Goal: Information Seeking & Learning: Learn about a topic

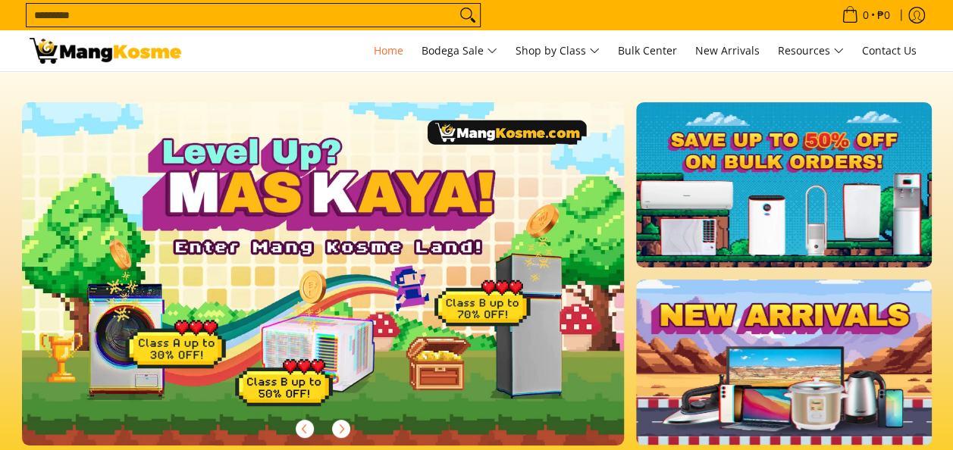
click at [362, 16] on input "Search..." at bounding box center [241, 15] width 429 height 23
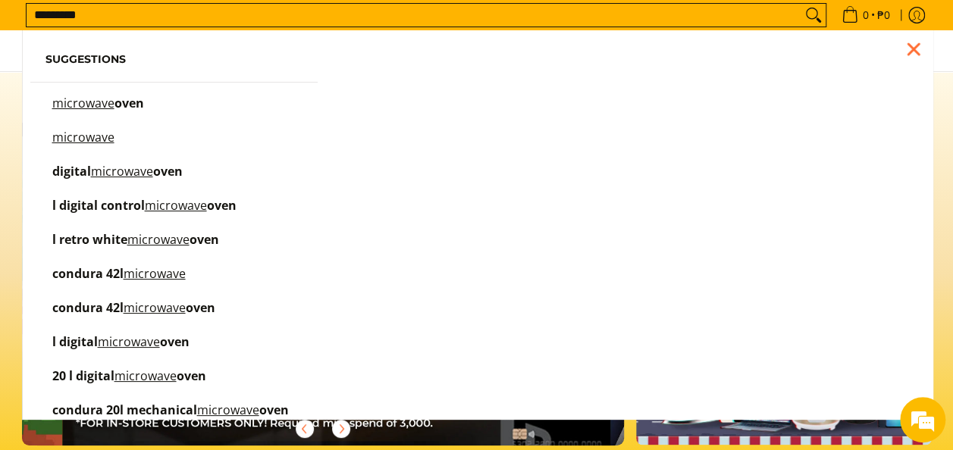
scroll to position [0, 602]
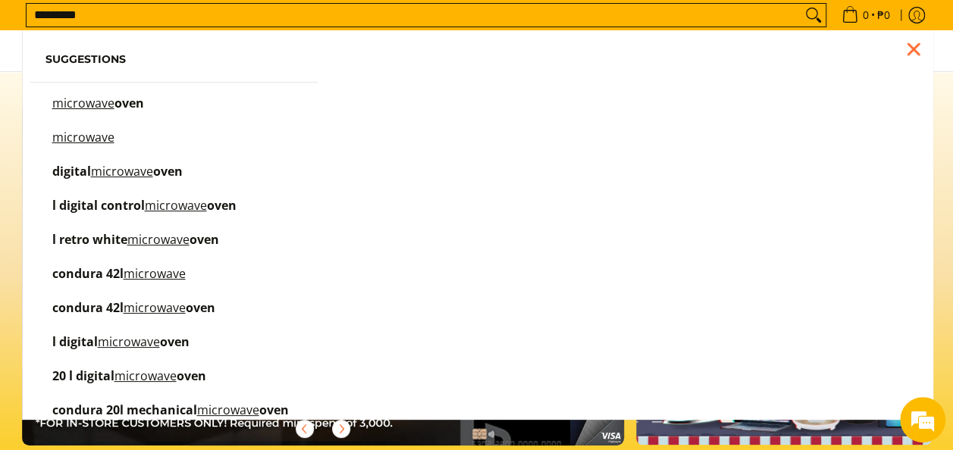
type input "*********"
click at [106, 100] on mark "microwave" at bounding box center [83, 103] width 62 height 17
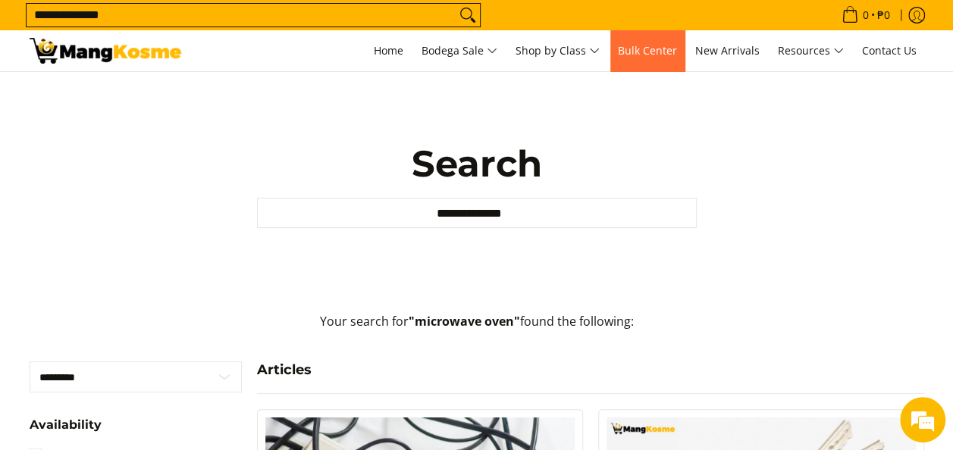
click at [637, 49] on span "Bulk Center" at bounding box center [647, 50] width 59 height 14
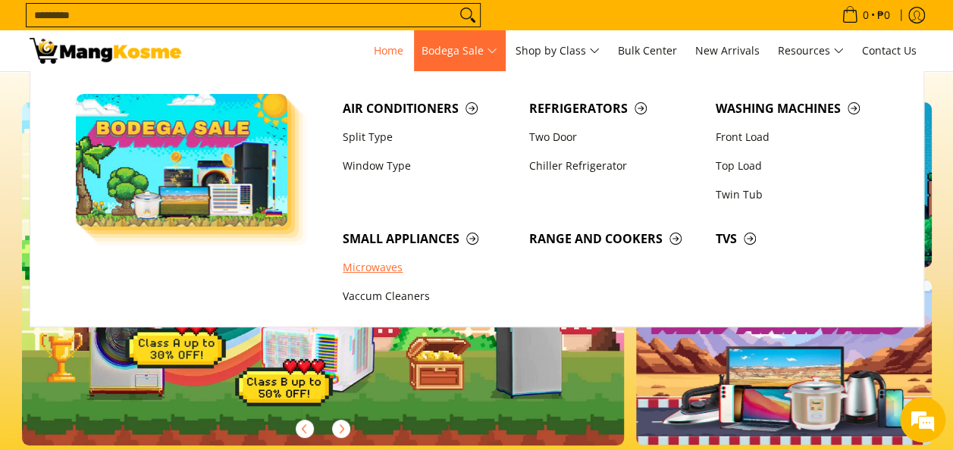
click at [358, 265] on link "Microwaves" at bounding box center [428, 268] width 186 height 29
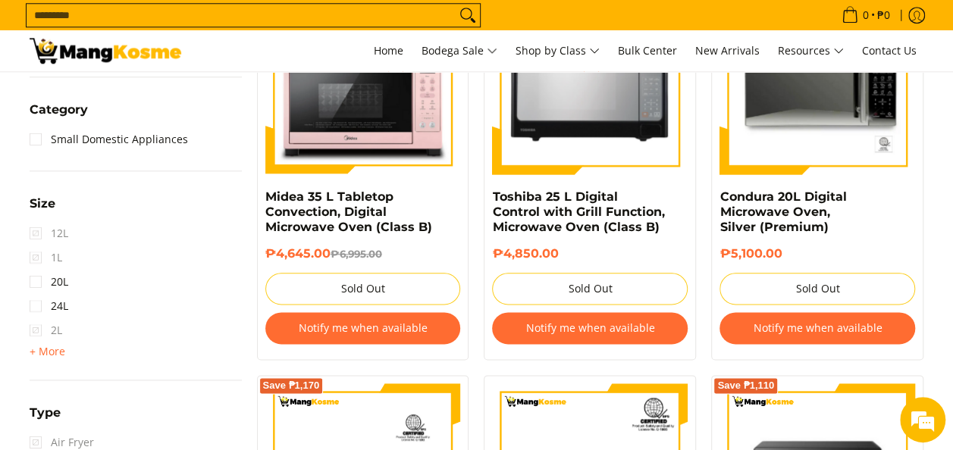
scroll to position [252, 0]
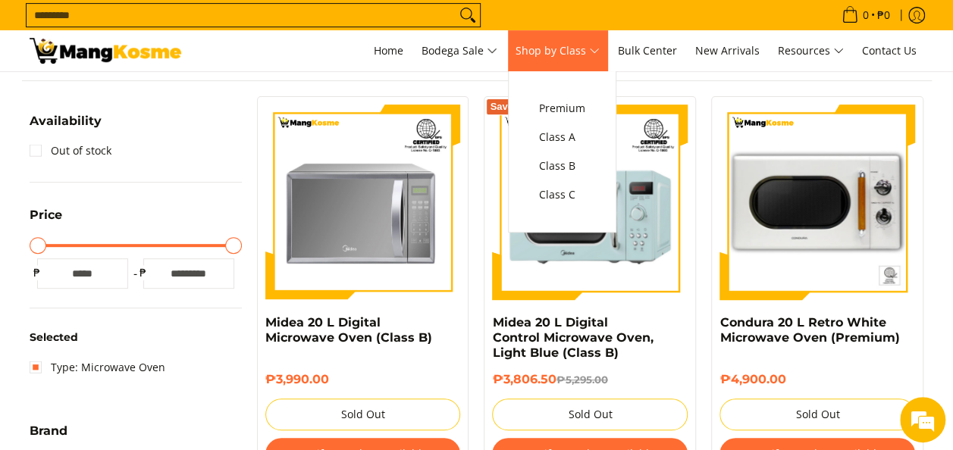
click at [546, 52] on span "Shop by Class" at bounding box center [557, 51] width 84 height 19
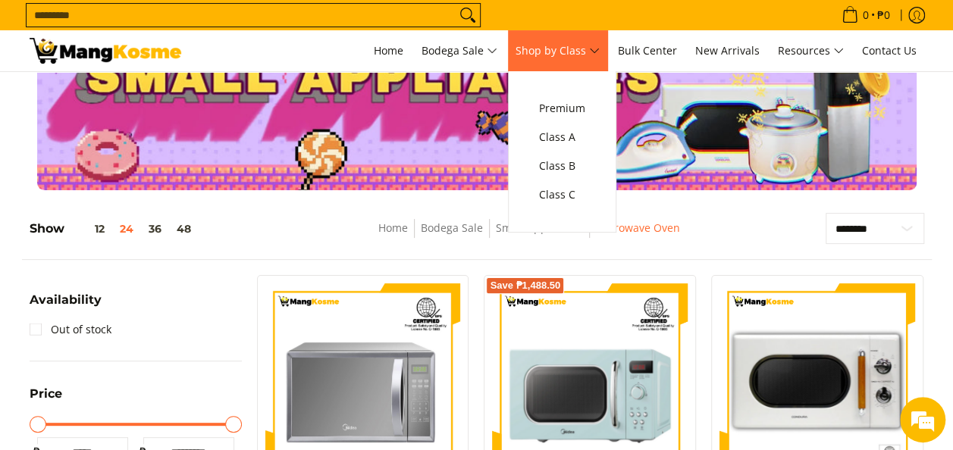
scroll to position [30, 0]
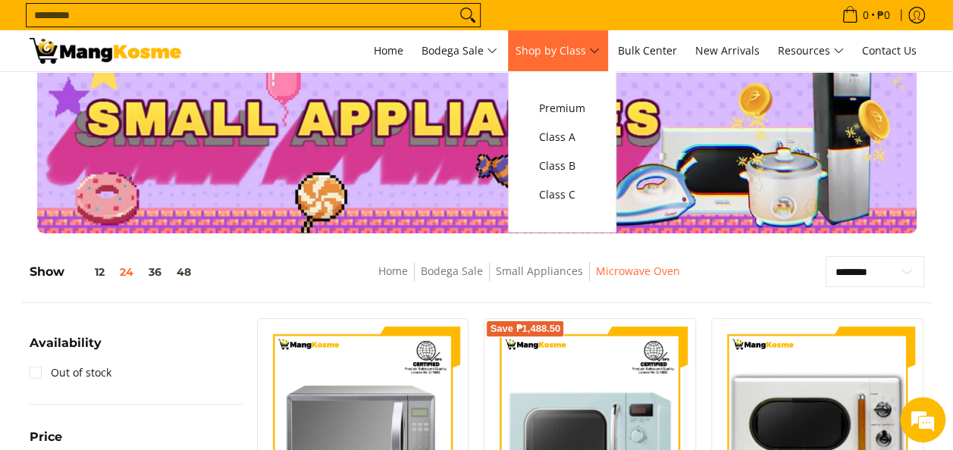
click at [546, 52] on span "Shop by Class" at bounding box center [557, 51] width 84 height 19
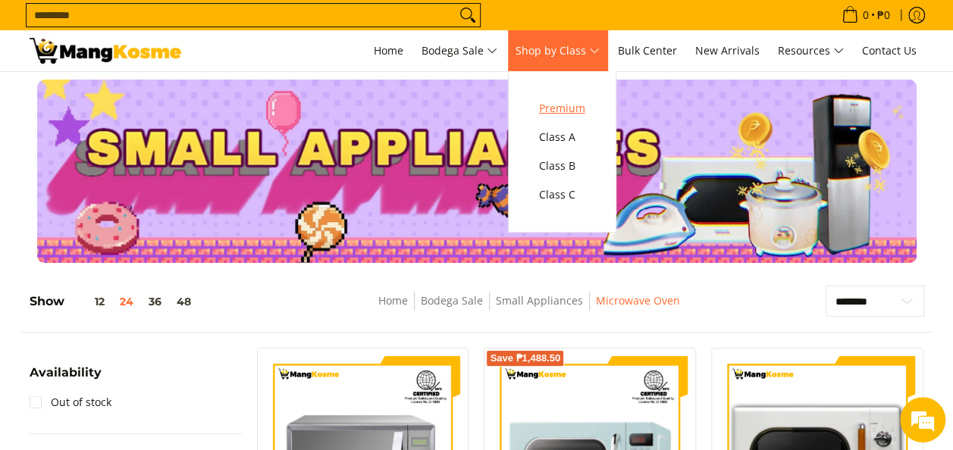
click at [558, 114] on span "Premium" at bounding box center [562, 108] width 46 height 19
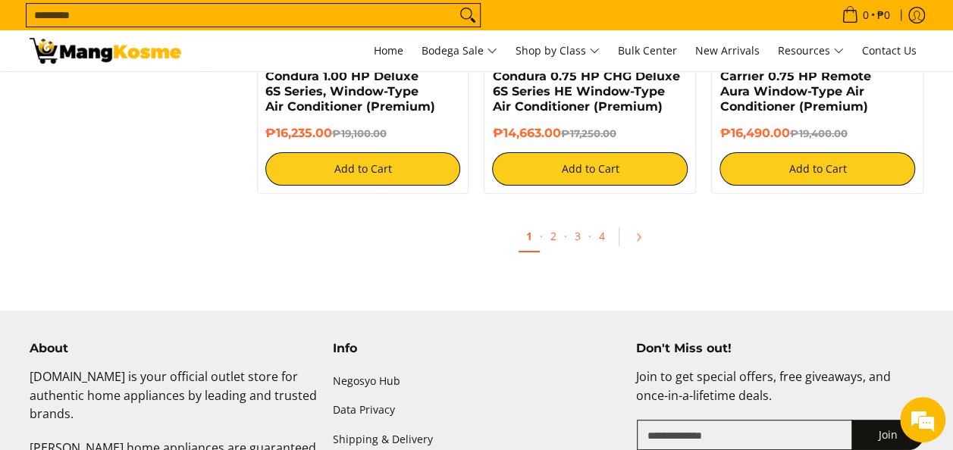
scroll to position [3031, 0]
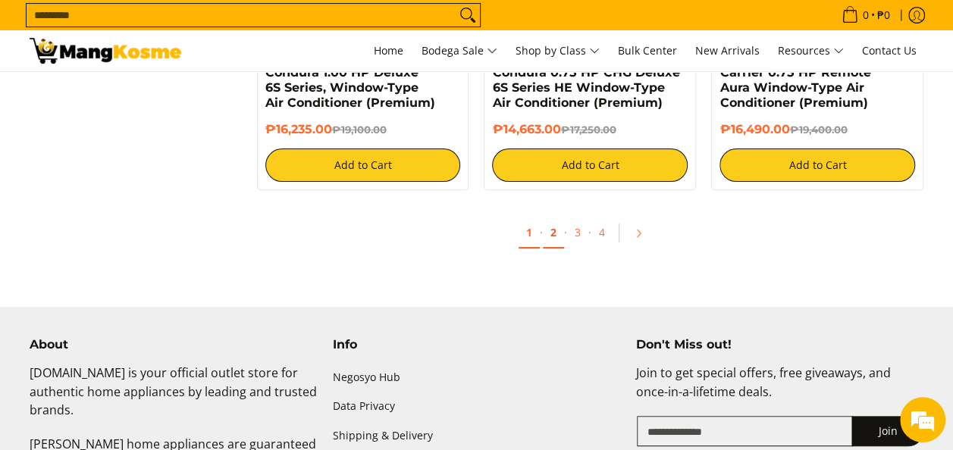
click at [553, 238] on link "2" at bounding box center [553, 233] width 21 height 31
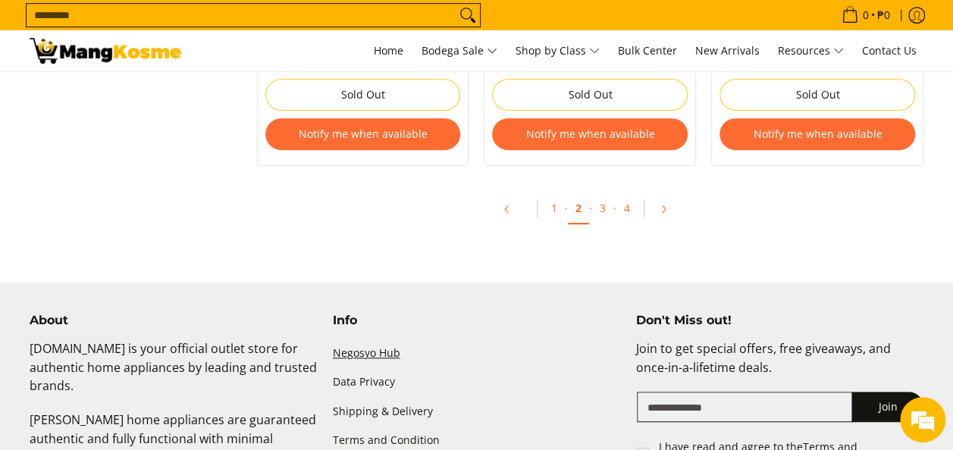
scroll to position [3313, 0]
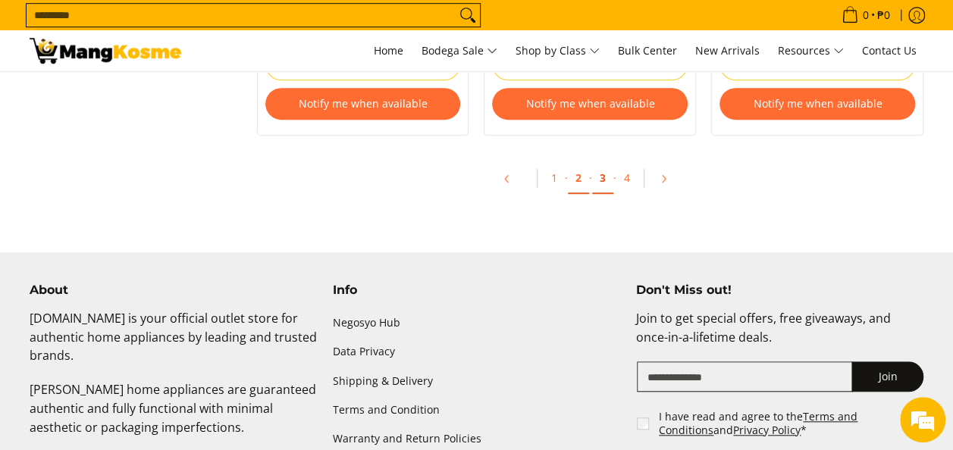
click at [597, 179] on link "3" at bounding box center [602, 178] width 21 height 31
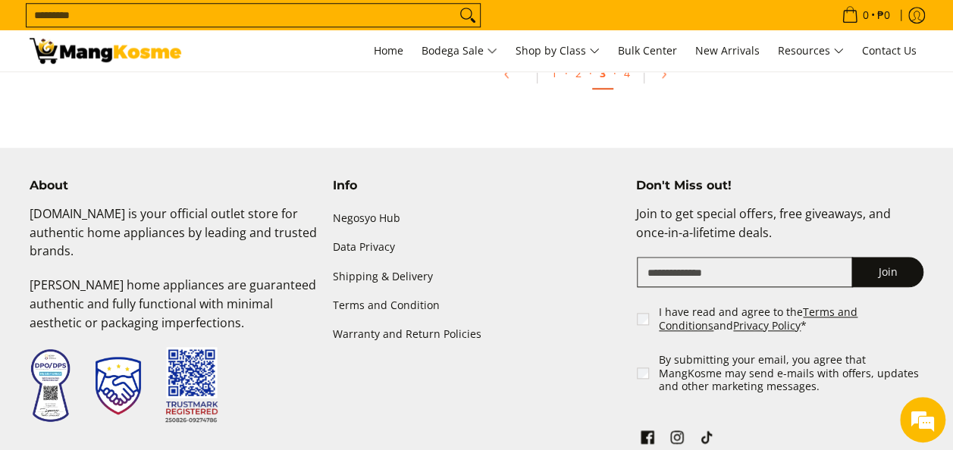
scroll to position [3508, 0]
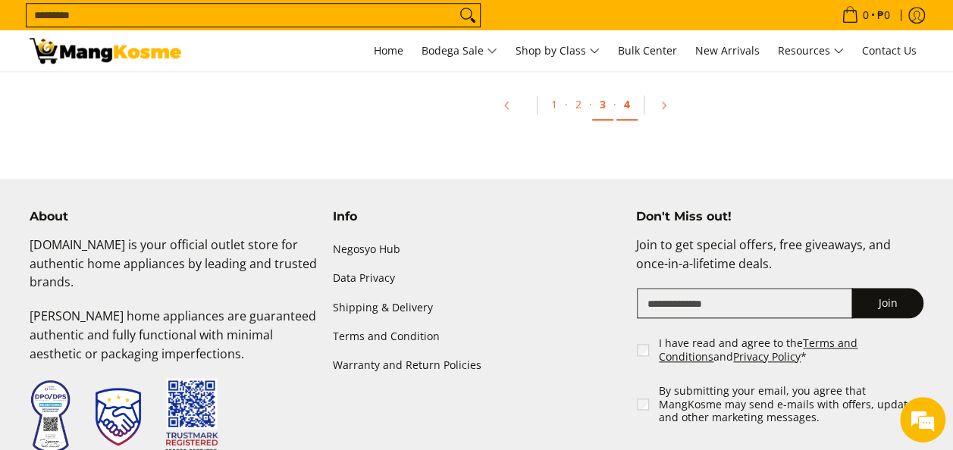
click at [623, 111] on link "4" at bounding box center [626, 104] width 21 height 31
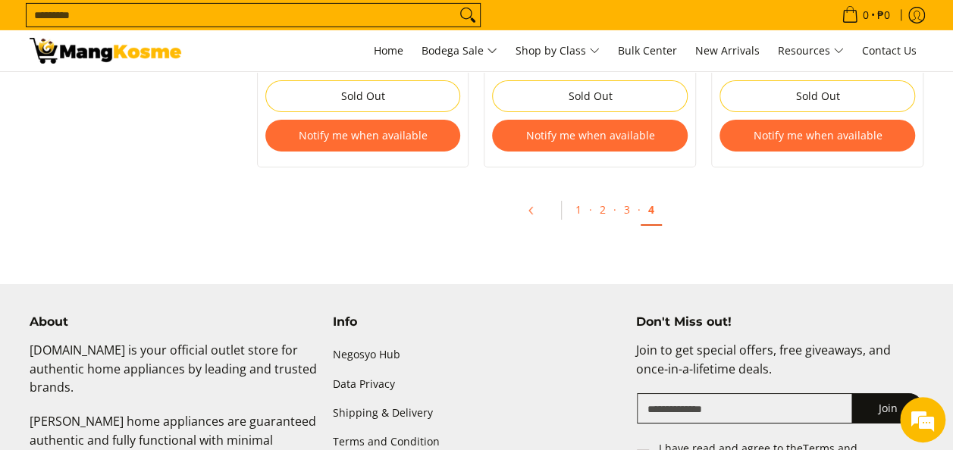
scroll to position [2562, 0]
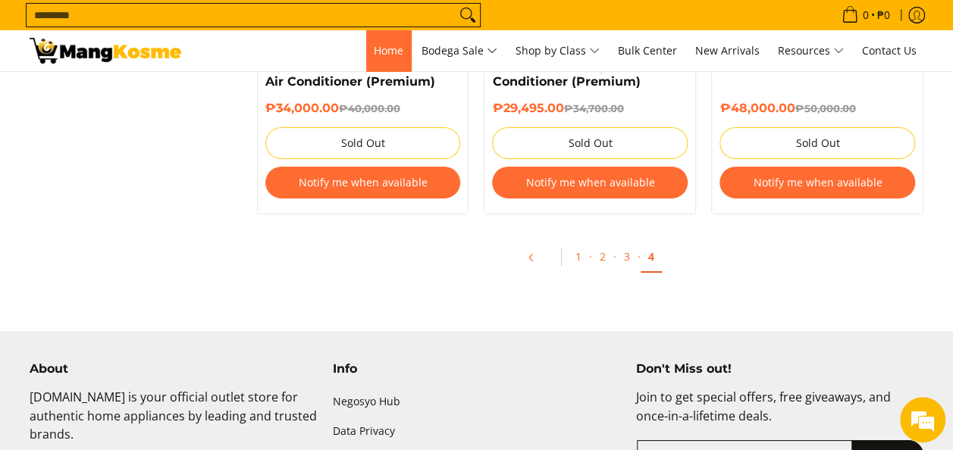
click at [393, 45] on span "Home" at bounding box center [389, 50] width 30 height 14
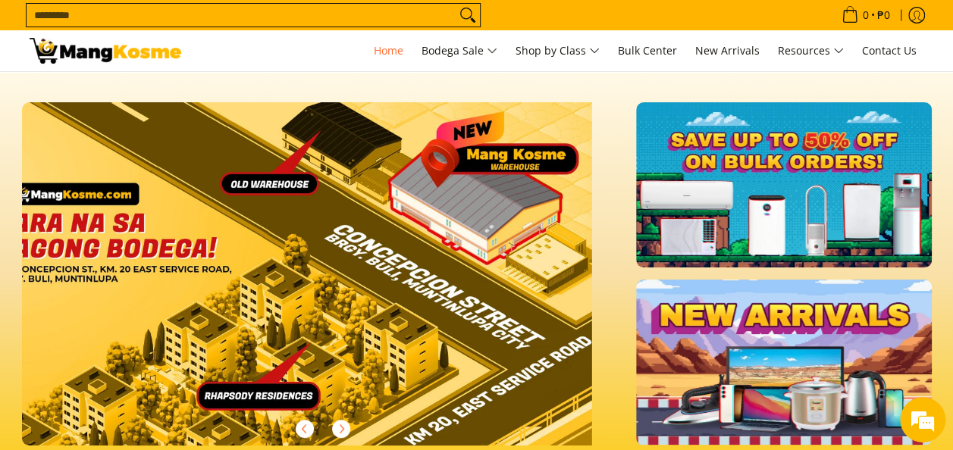
scroll to position [0, 1856]
